Goal: Transaction & Acquisition: Purchase product/service

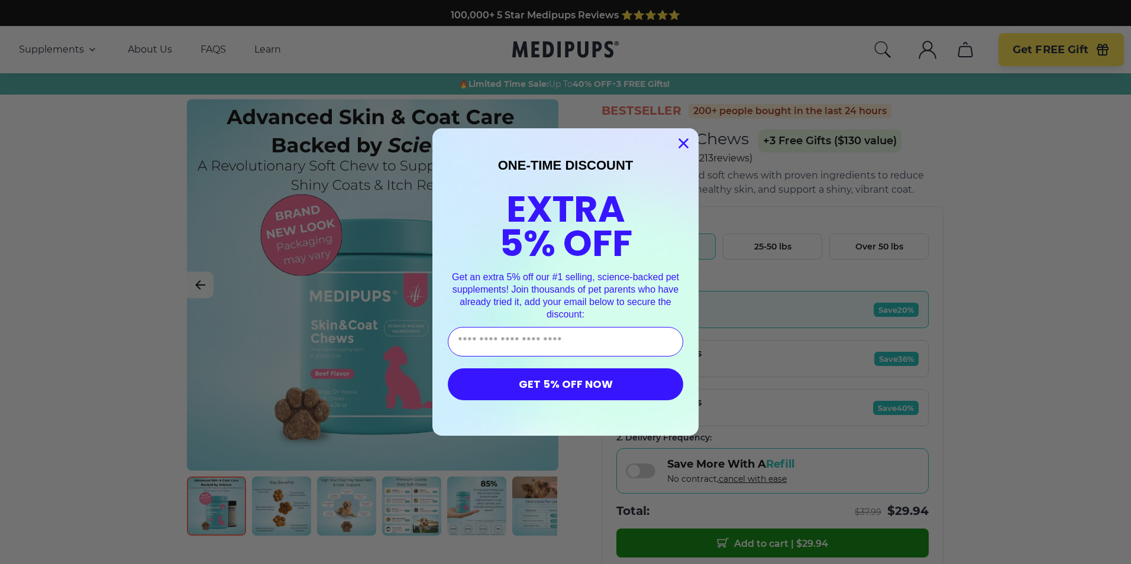
click at [679, 145] on circle "Close dialog" at bounding box center [684, 144] width 20 height 20
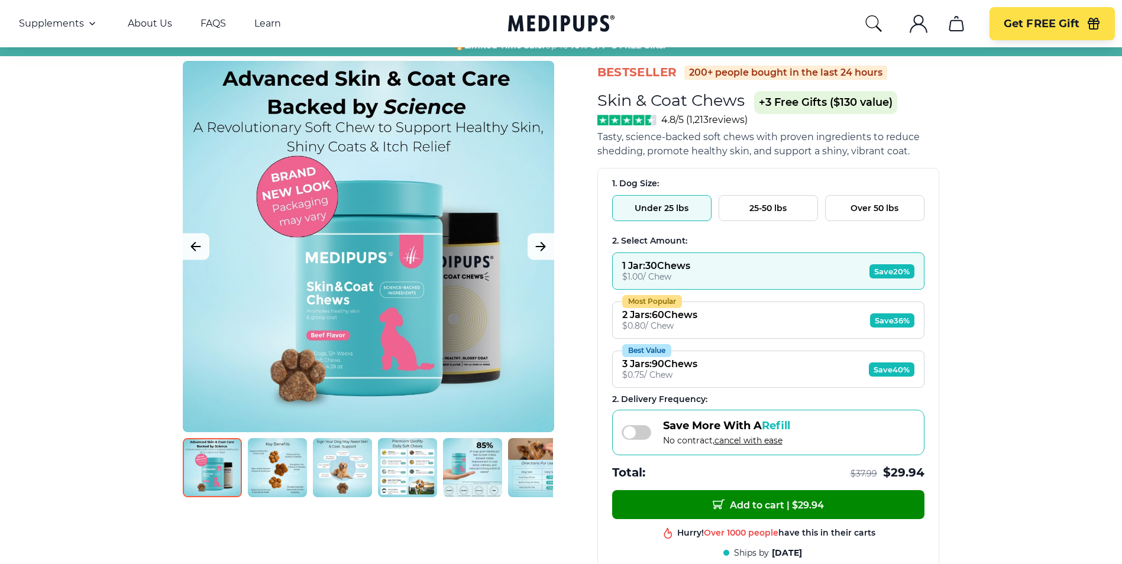
scroll to position [59, 0]
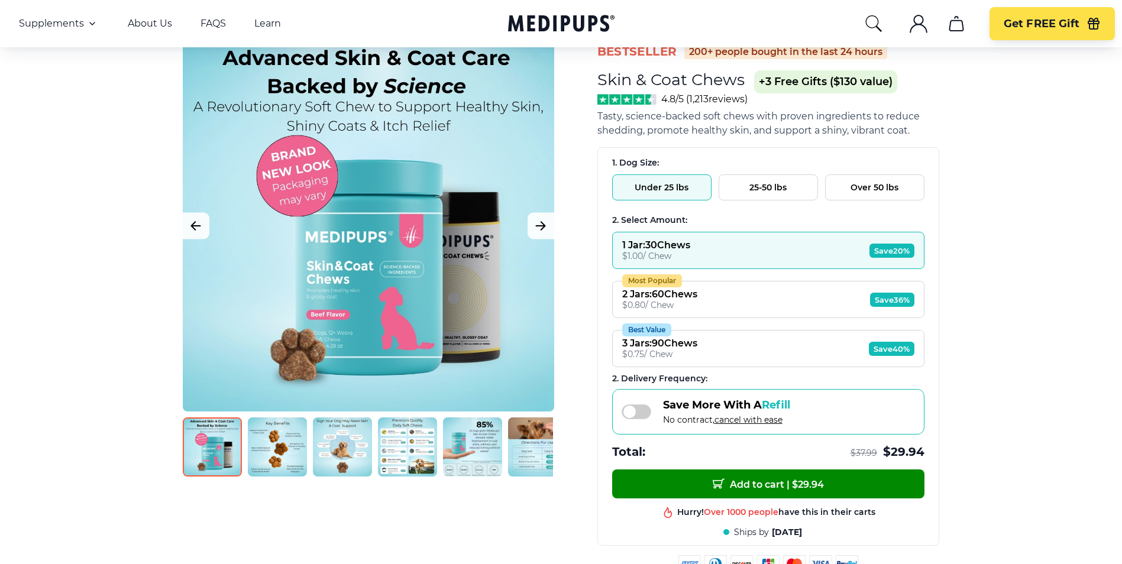
click at [289, 454] on img at bounding box center [277, 446] width 59 height 59
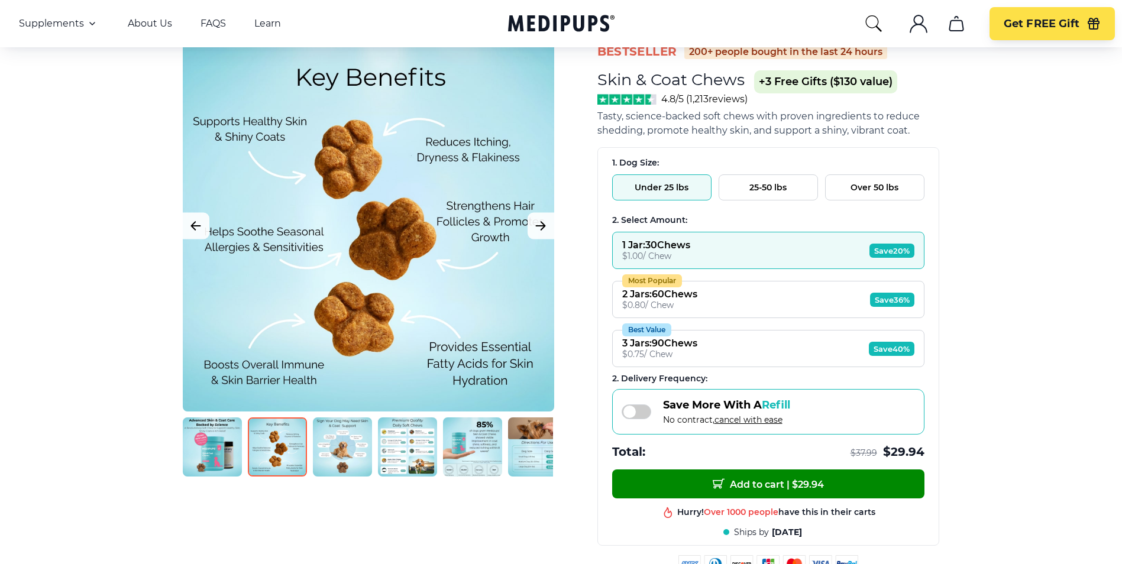
click at [329, 460] on img at bounding box center [342, 446] width 59 height 59
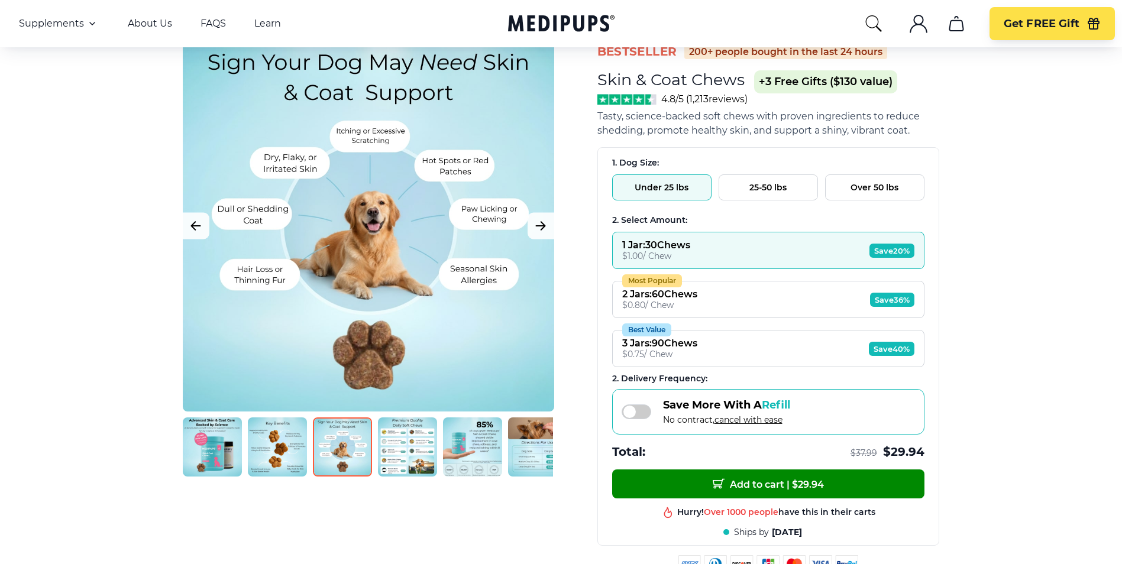
drag, startPoint x: 403, startPoint y: 459, endPoint x: 453, endPoint y: 458, distance: 49.7
click at [404, 459] on img at bounding box center [407, 446] width 59 height 59
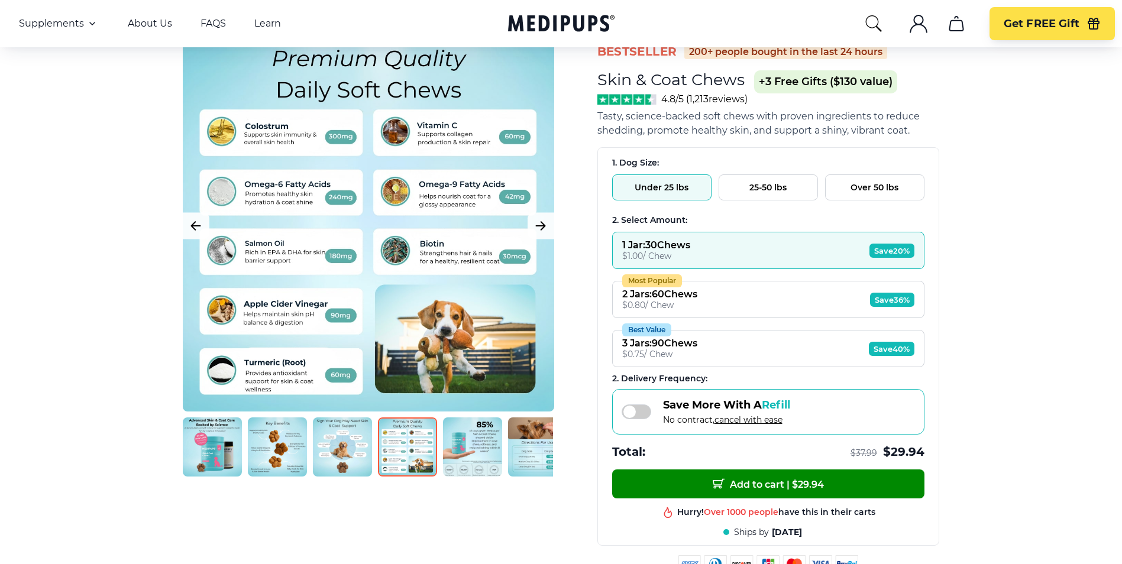
drag, startPoint x: 470, startPoint y: 455, endPoint x: 510, endPoint y: 452, distance: 40.3
click at [471, 455] on img at bounding box center [472, 446] width 59 height 59
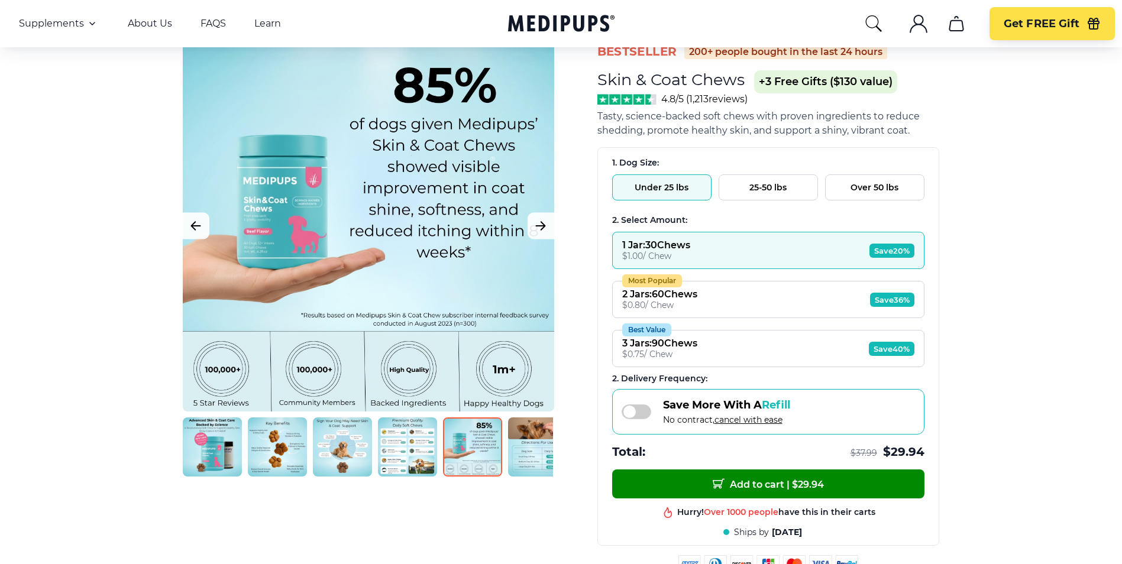
click at [522, 450] on img at bounding box center [537, 446] width 59 height 59
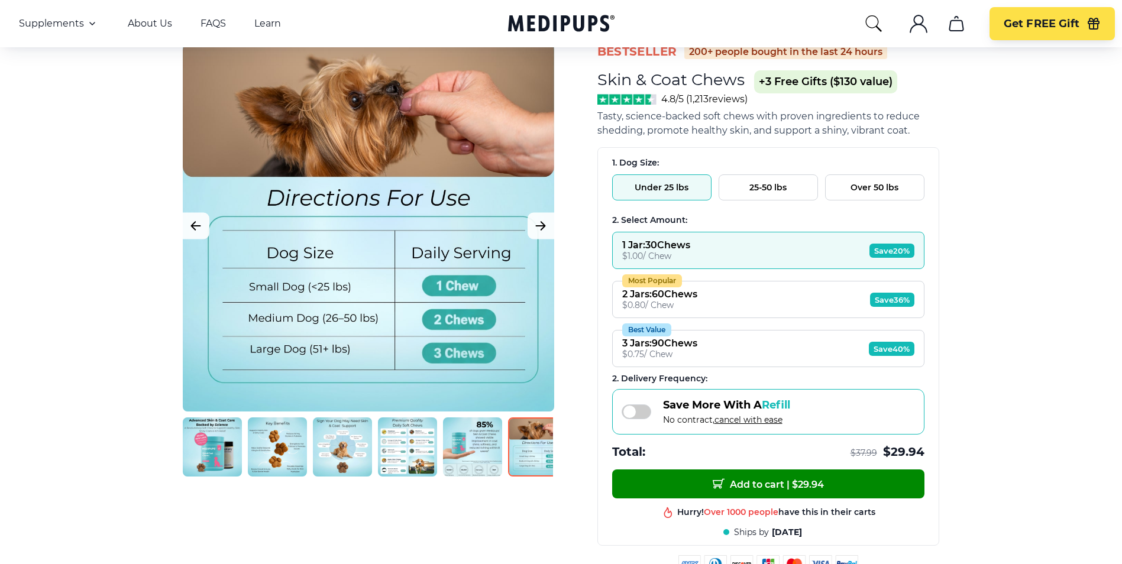
scroll to position [0, 14]
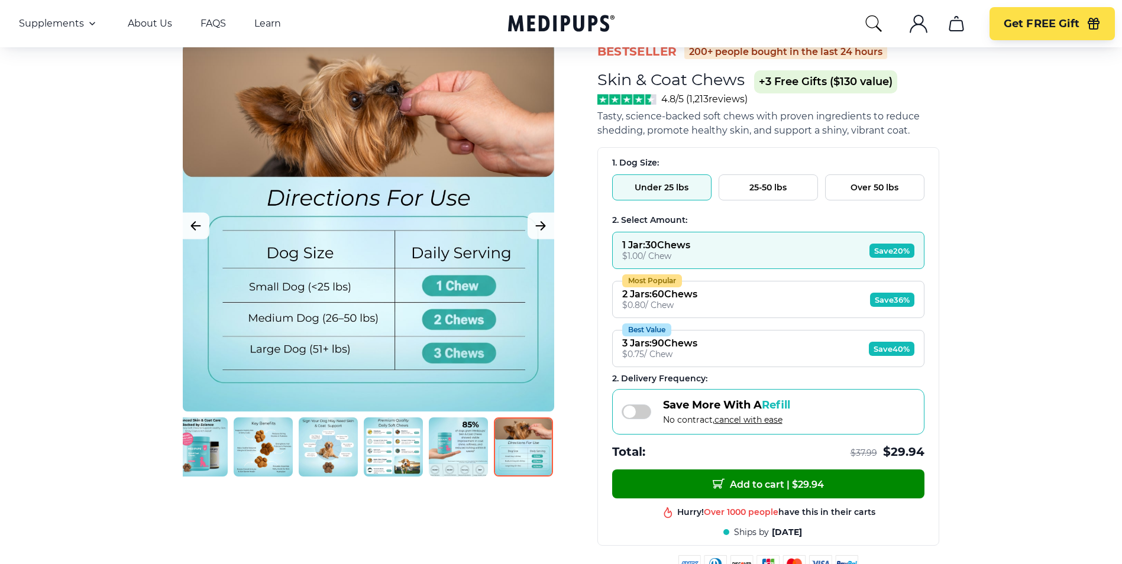
drag, startPoint x: 532, startPoint y: 451, endPoint x: 364, endPoint y: 451, distance: 167.9
click at [364, 451] on div at bounding box center [368, 446] width 370 height 59
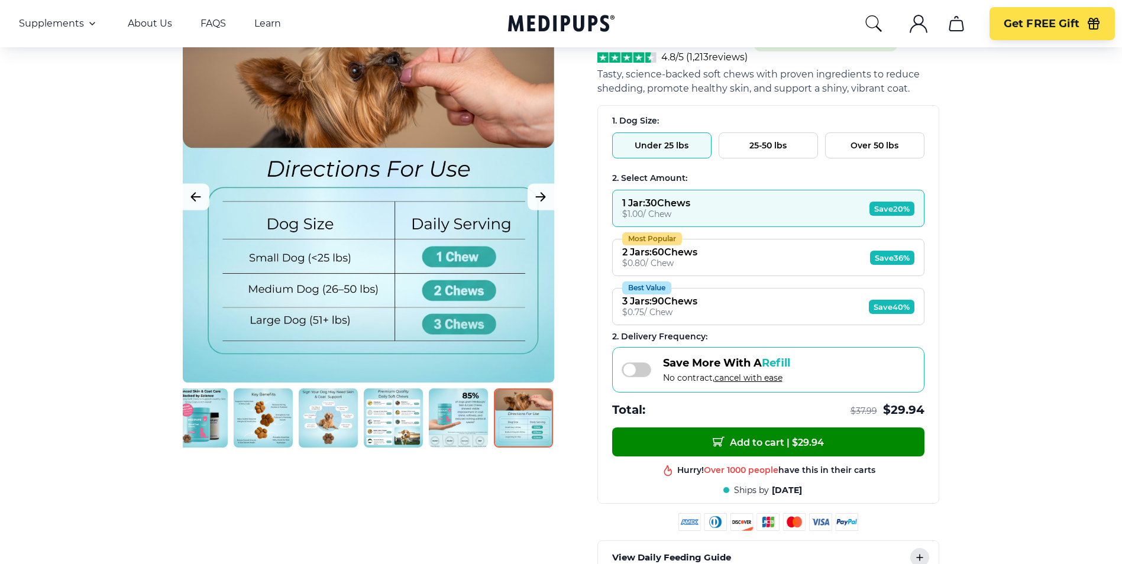
scroll to position [237, 0]
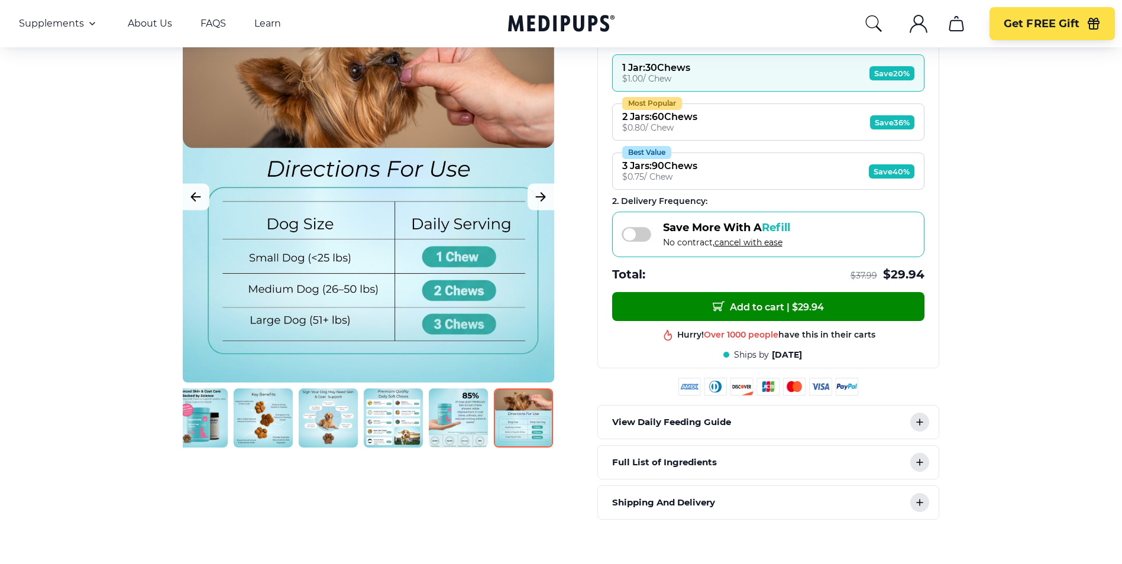
click at [211, 405] on img at bounding box center [198, 417] width 59 height 59
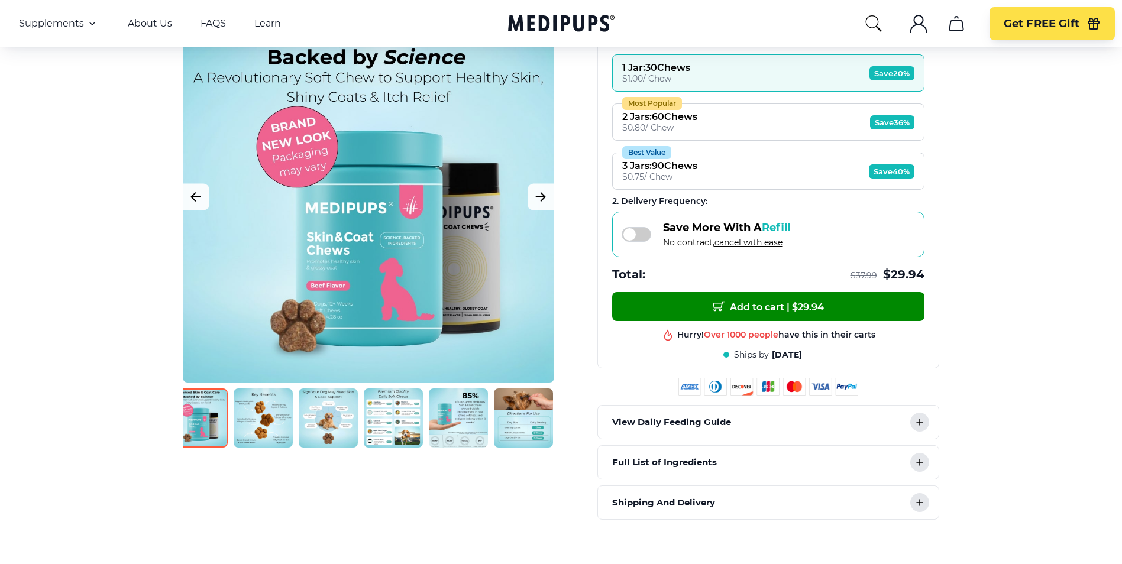
click at [212, 416] on img at bounding box center [198, 417] width 59 height 59
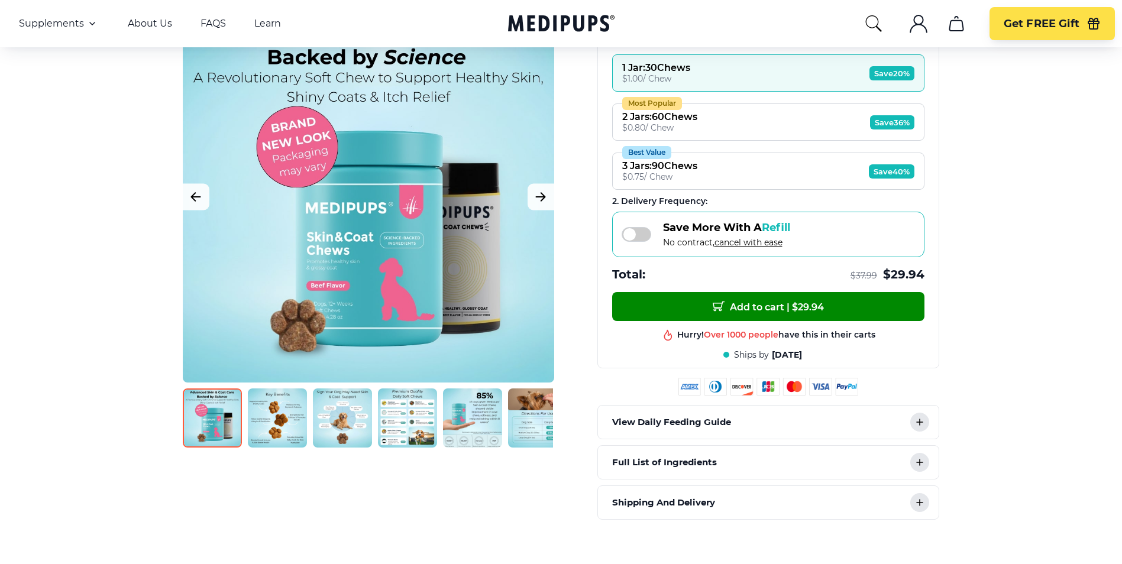
drag, startPoint x: 274, startPoint y: 416, endPoint x: 579, endPoint y: 418, distance: 305.7
click at [579, 418] on div "BestSeller 200+ people bought in the last 24 hours Skin & Coat Chews (+ 3 Free …" at bounding box center [561, 191] width 781 height 657
click at [202, 194] on icon "Previous Image" at bounding box center [196, 197] width 14 height 15
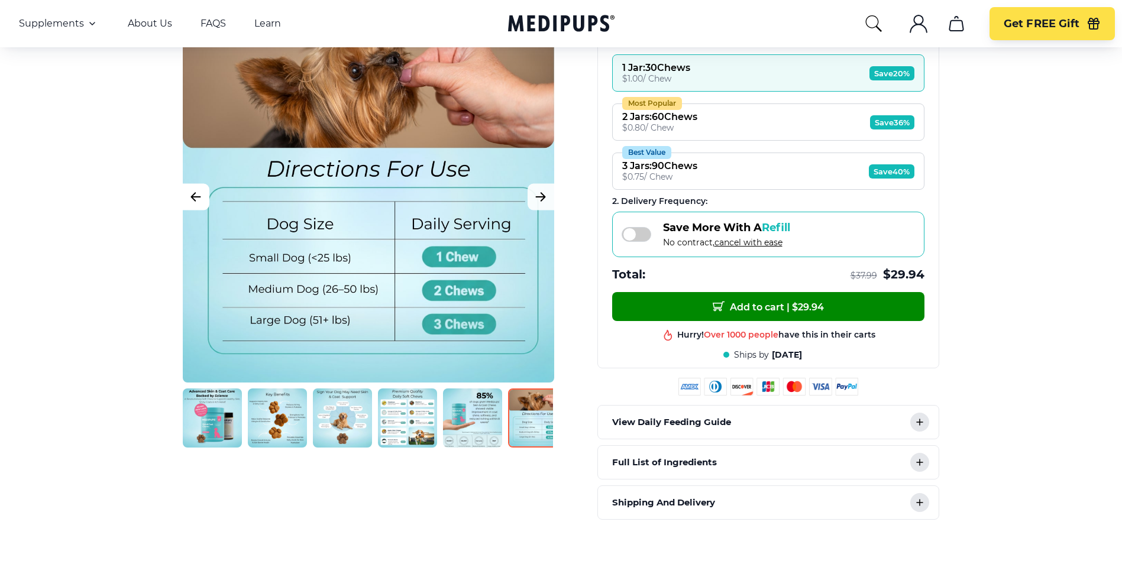
click at [202, 194] on icon "Previous Image" at bounding box center [196, 197] width 14 height 15
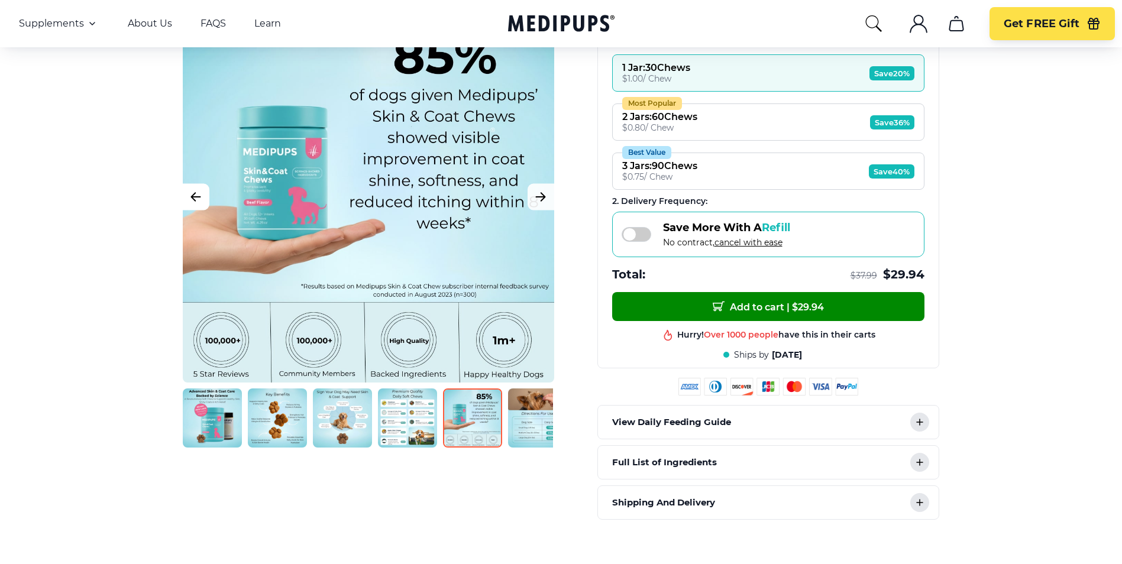
click at [202, 194] on icon "Previous Image" at bounding box center [196, 197] width 14 height 15
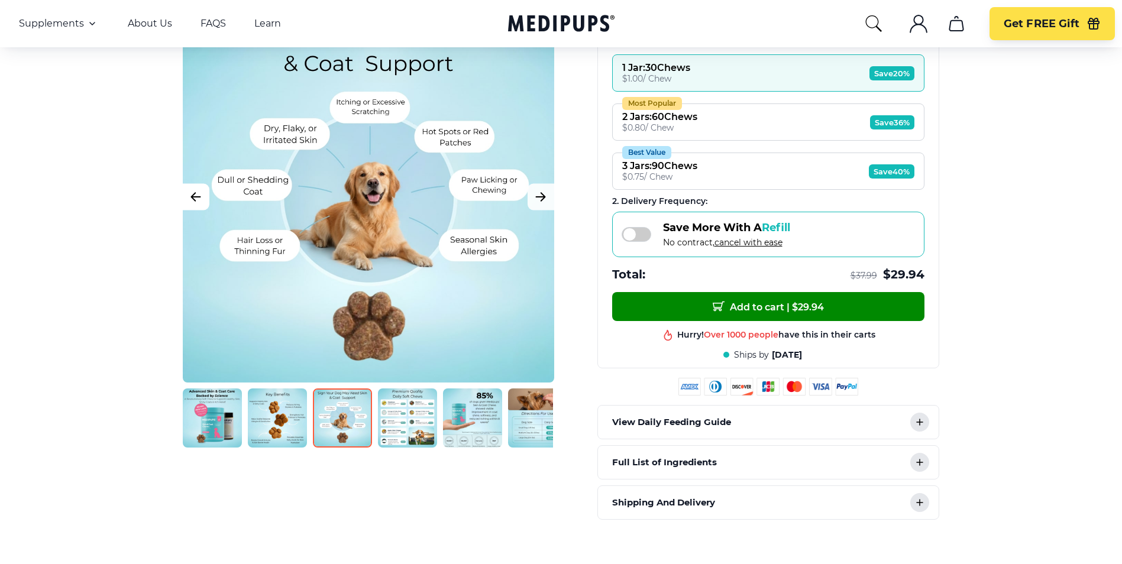
click at [202, 194] on icon "Previous Image" at bounding box center [196, 197] width 14 height 15
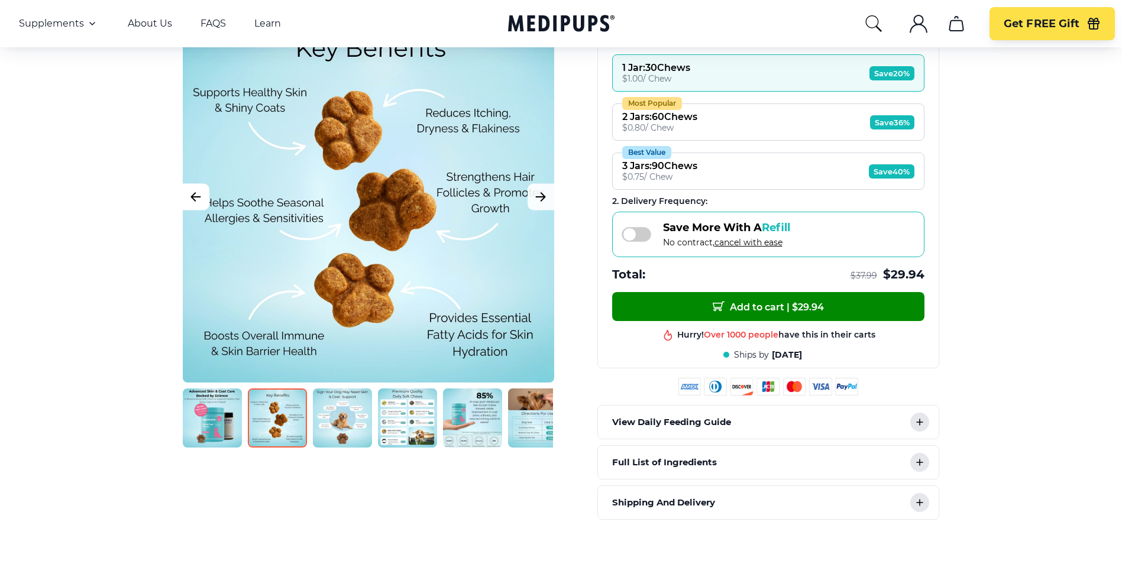
click at [202, 194] on icon "Previous Image" at bounding box center [196, 197] width 14 height 15
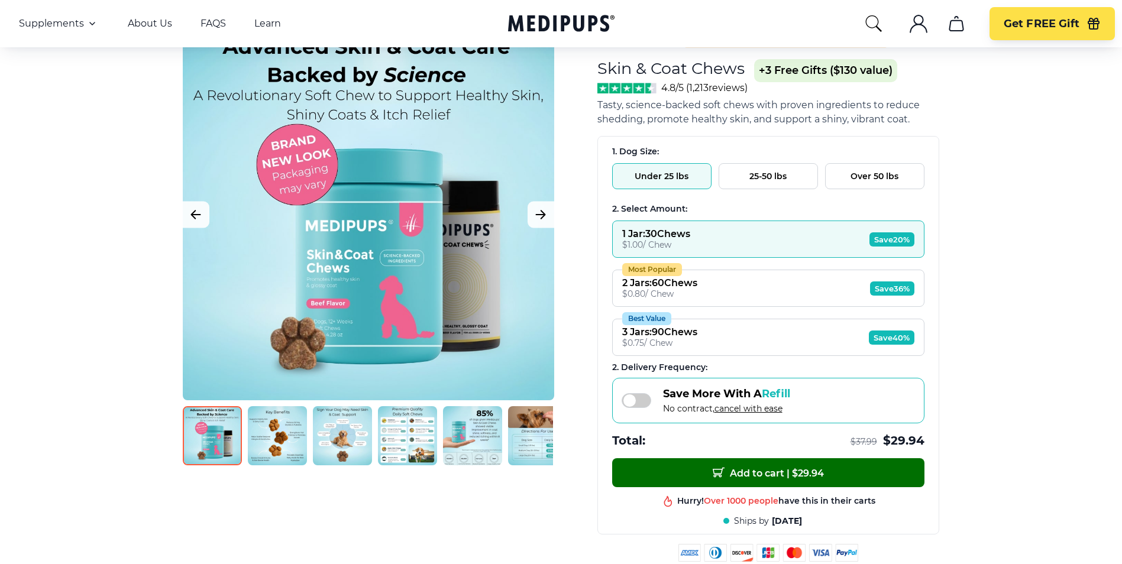
scroll to position [177, 0]
